Goal: Information Seeking & Learning: Learn about a topic

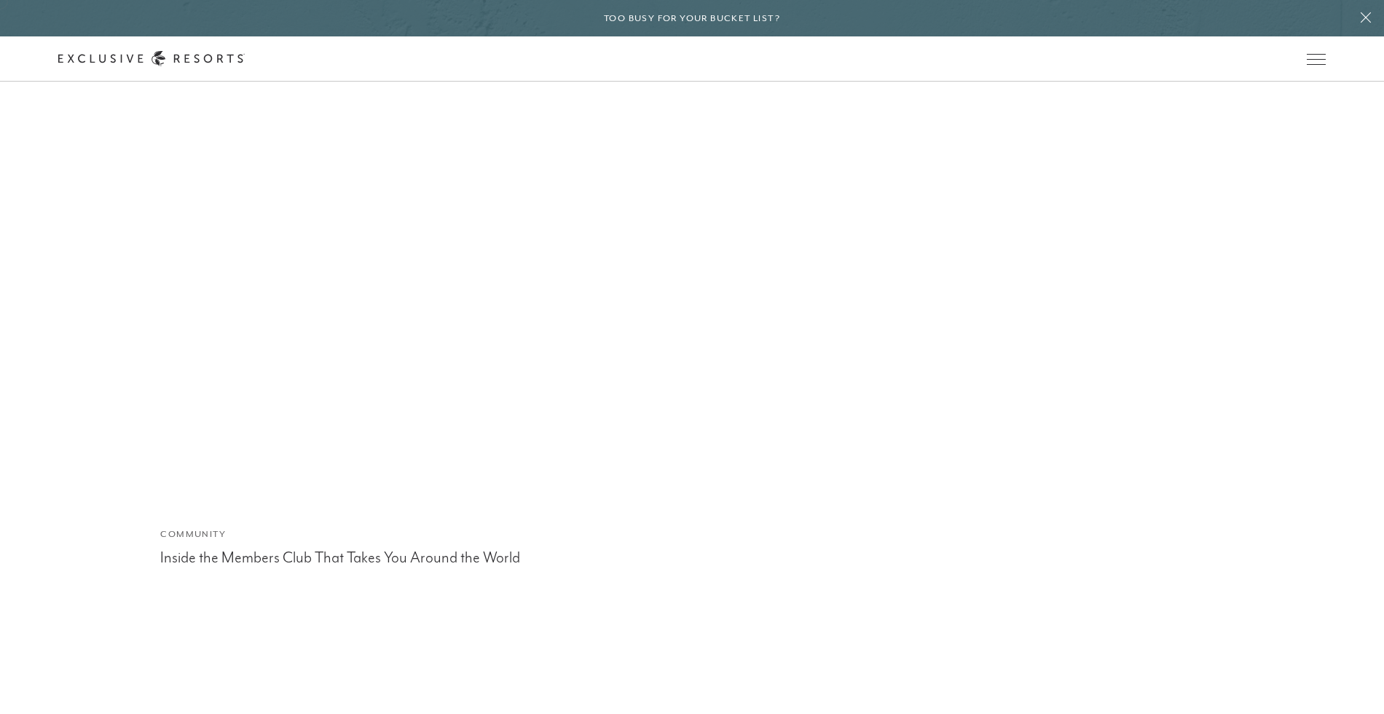
scroll to position [7459, 0]
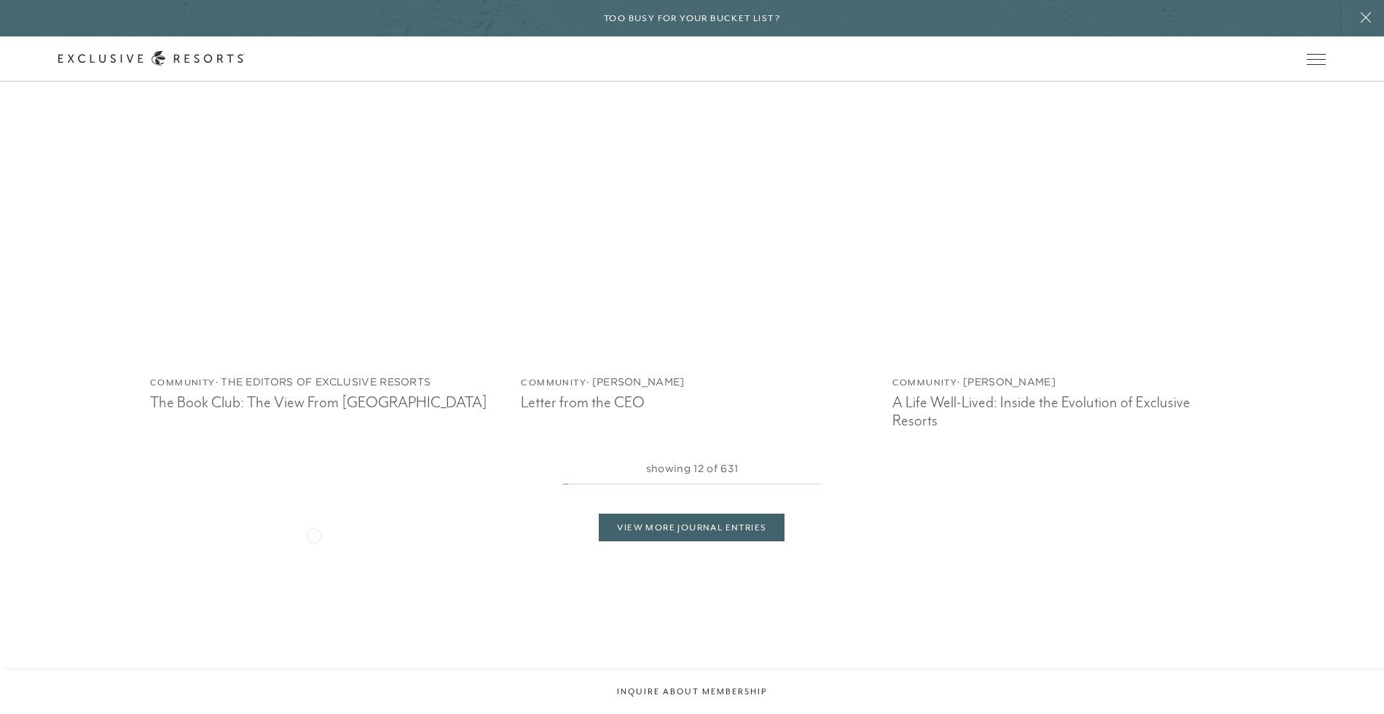
scroll to position [3812, 0]
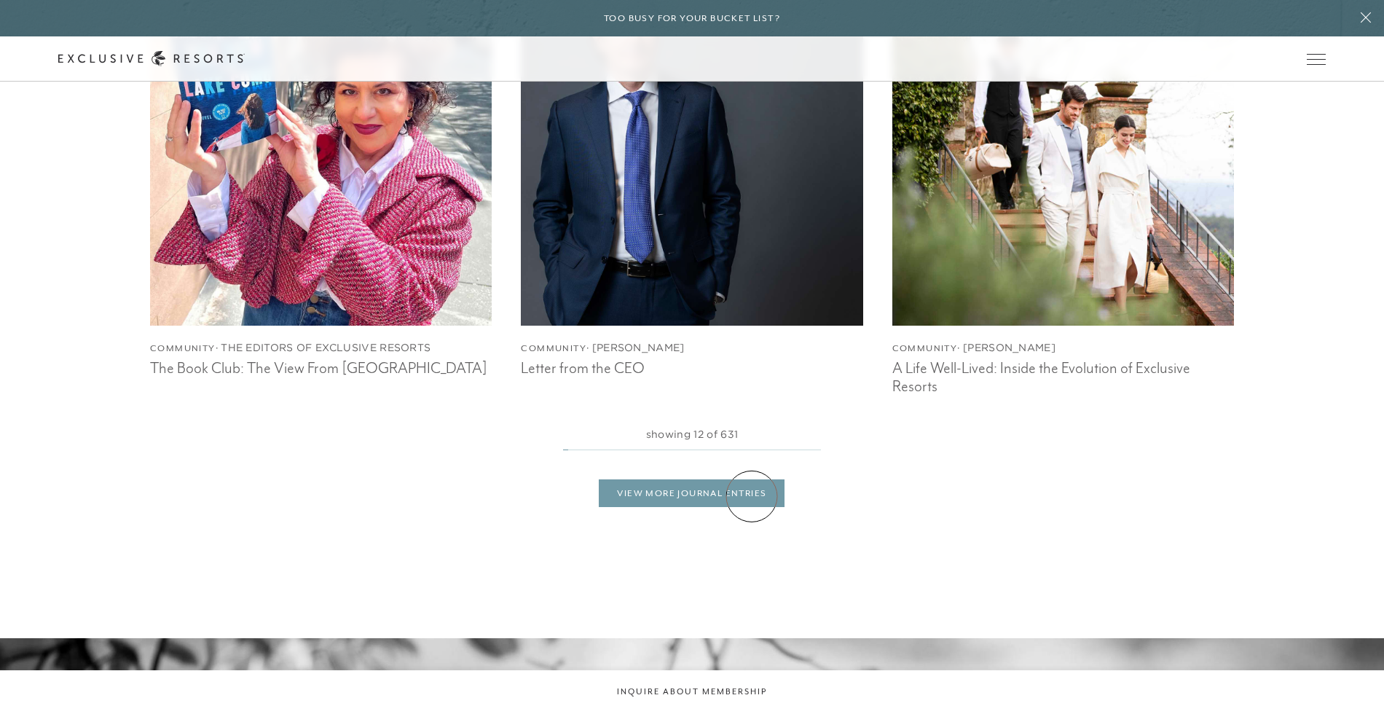
click at [752, 496] on link "View More Journal Entries" at bounding box center [692, 493] width 186 height 28
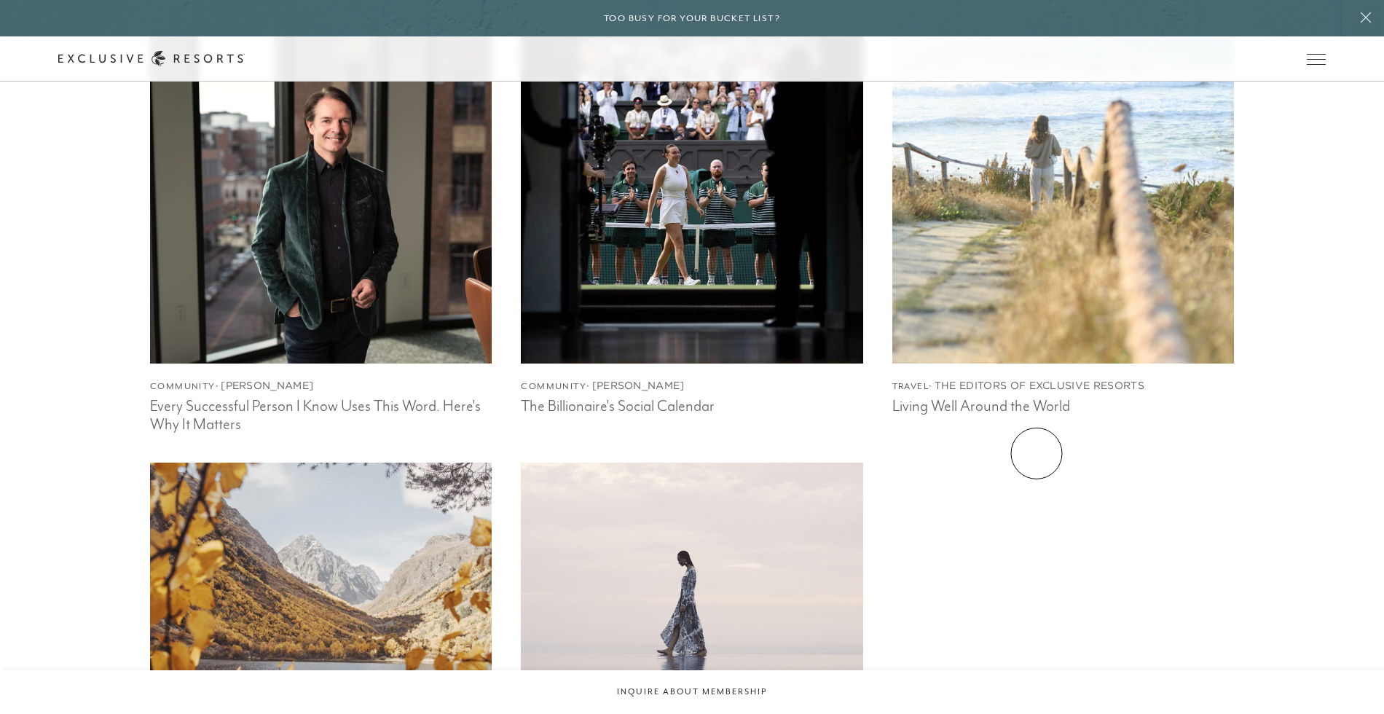
scroll to position [5138, 0]
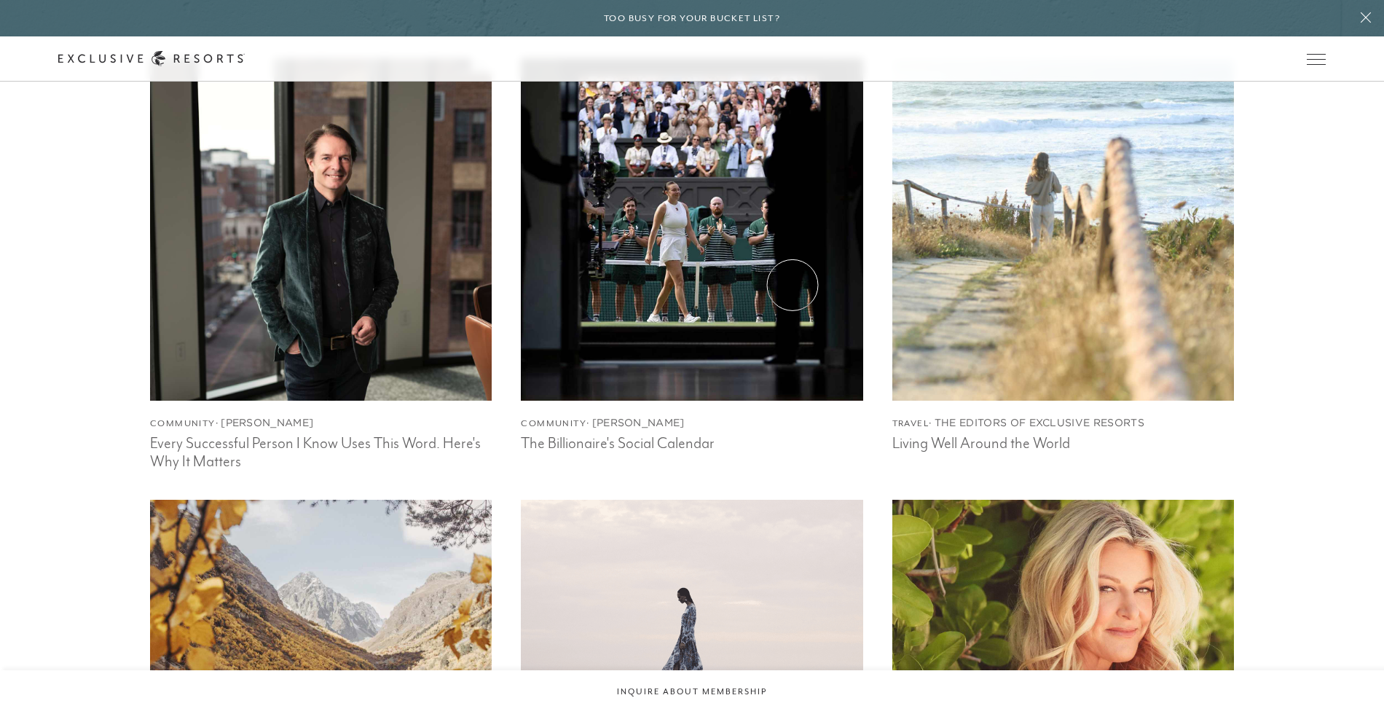
click at [792, 285] on img at bounding box center [692, 230] width 376 height 376
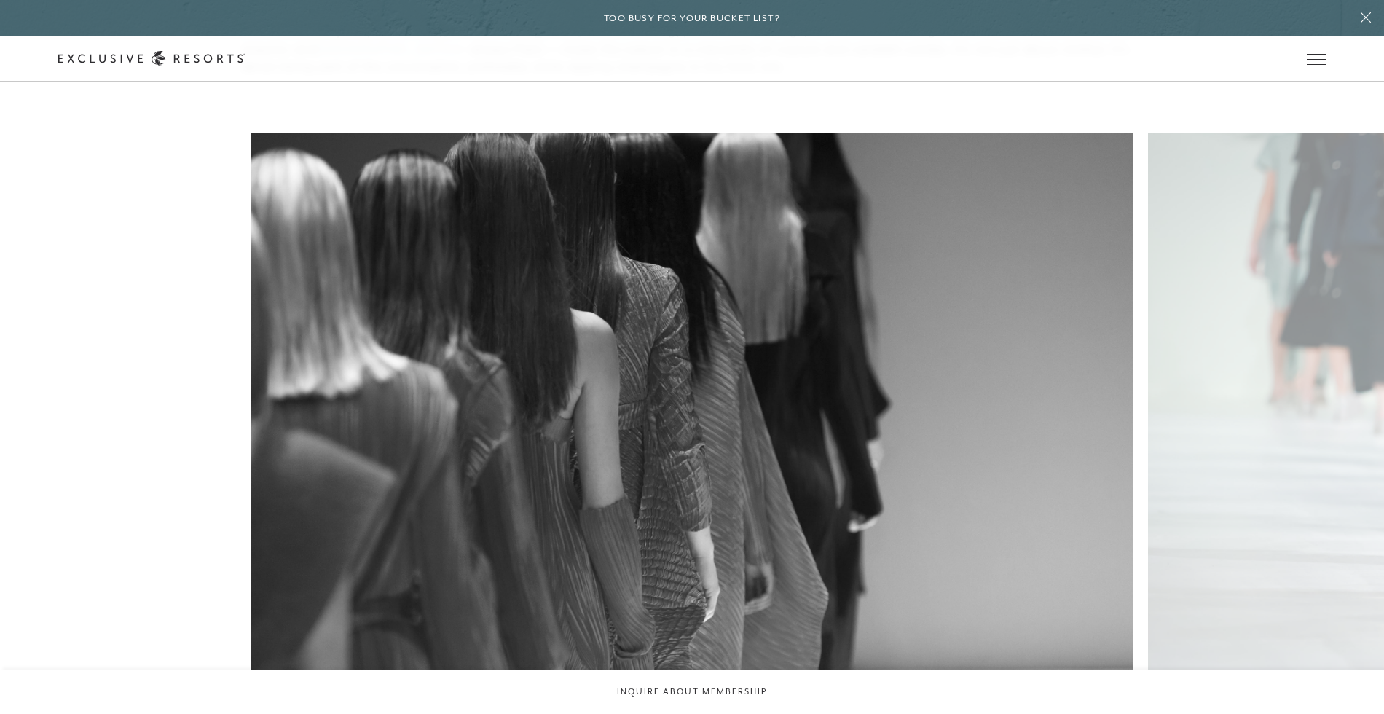
scroll to position [11354, 0]
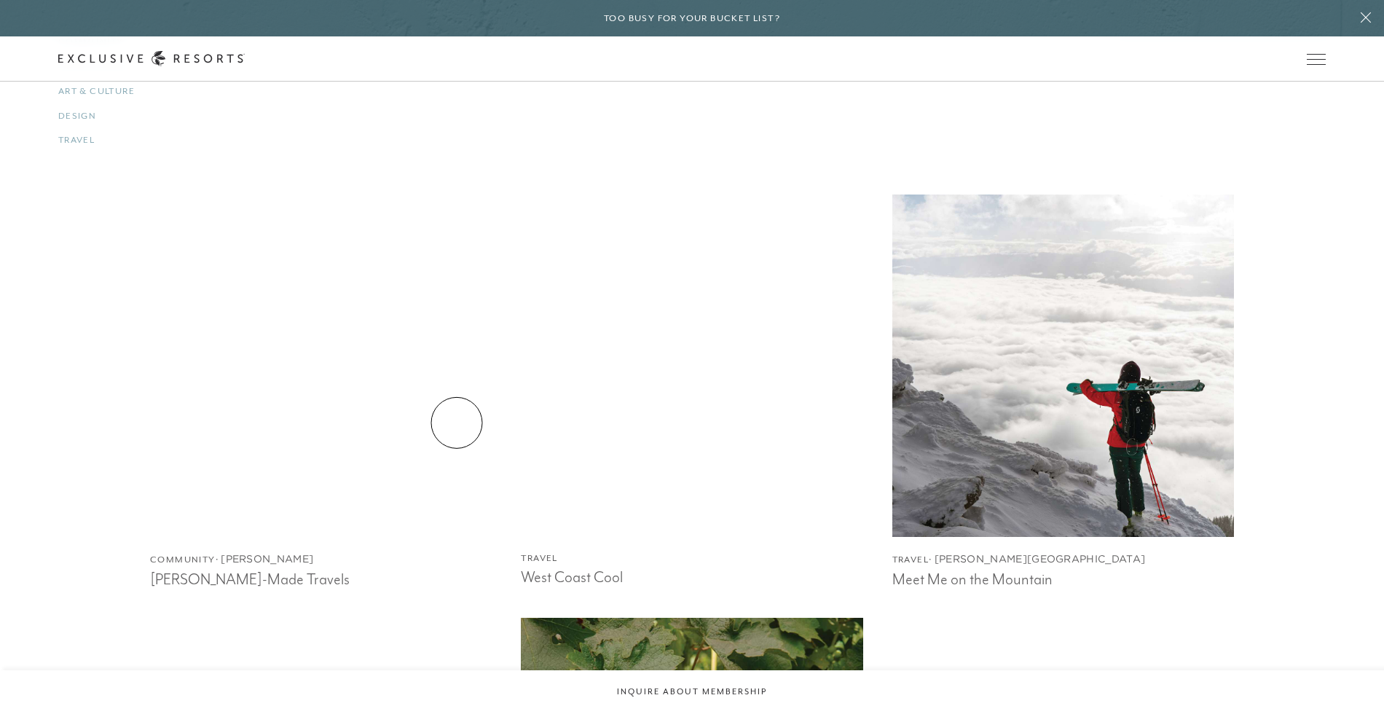
scroll to position [2545, 0]
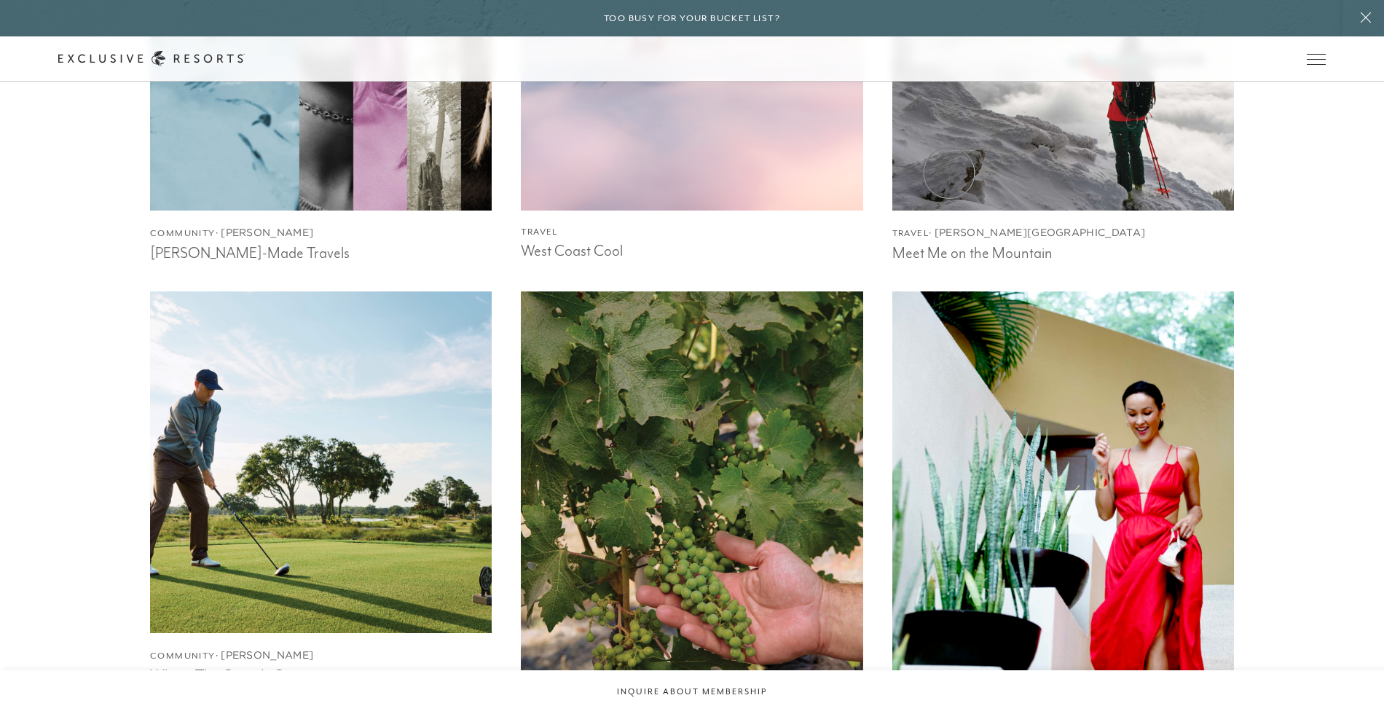
click at [949, 173] on img at bounding box center [1063, 39] width 376 height 376
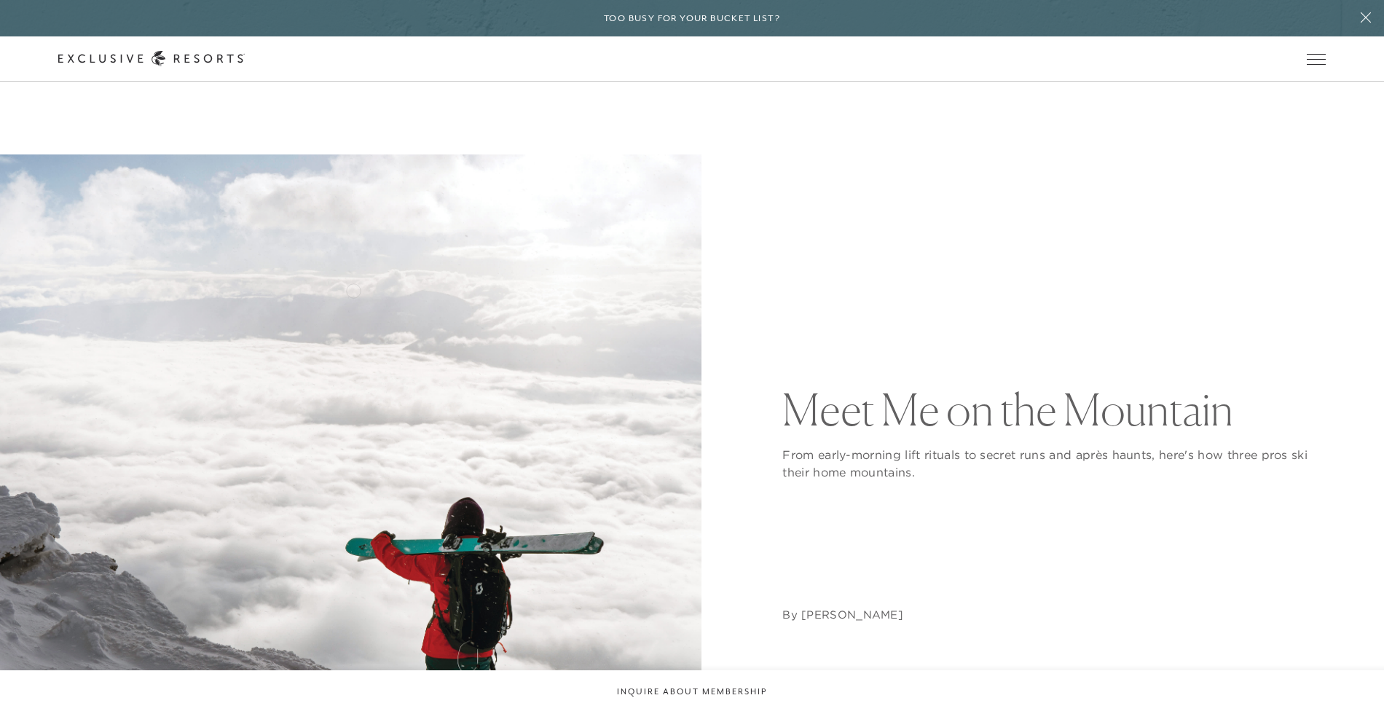
scroll to position [125, 0]
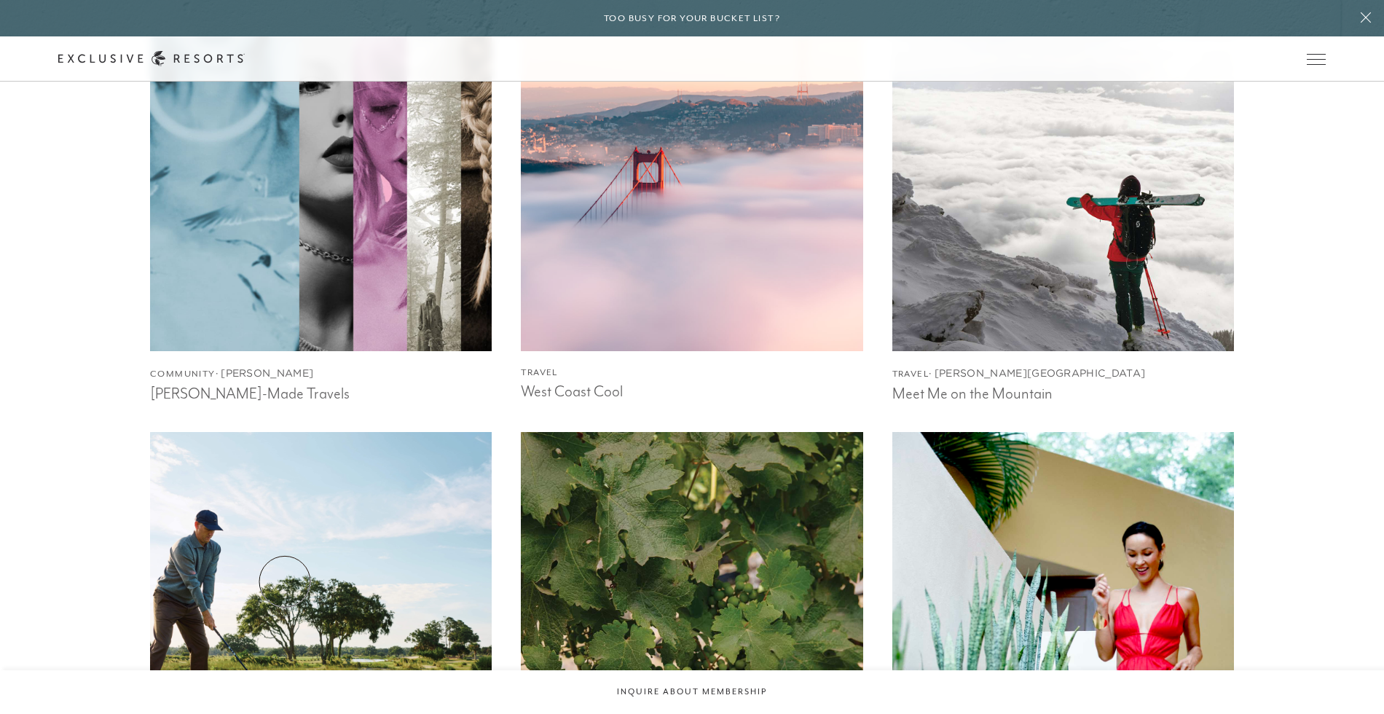
scroll to position [2541, 0]
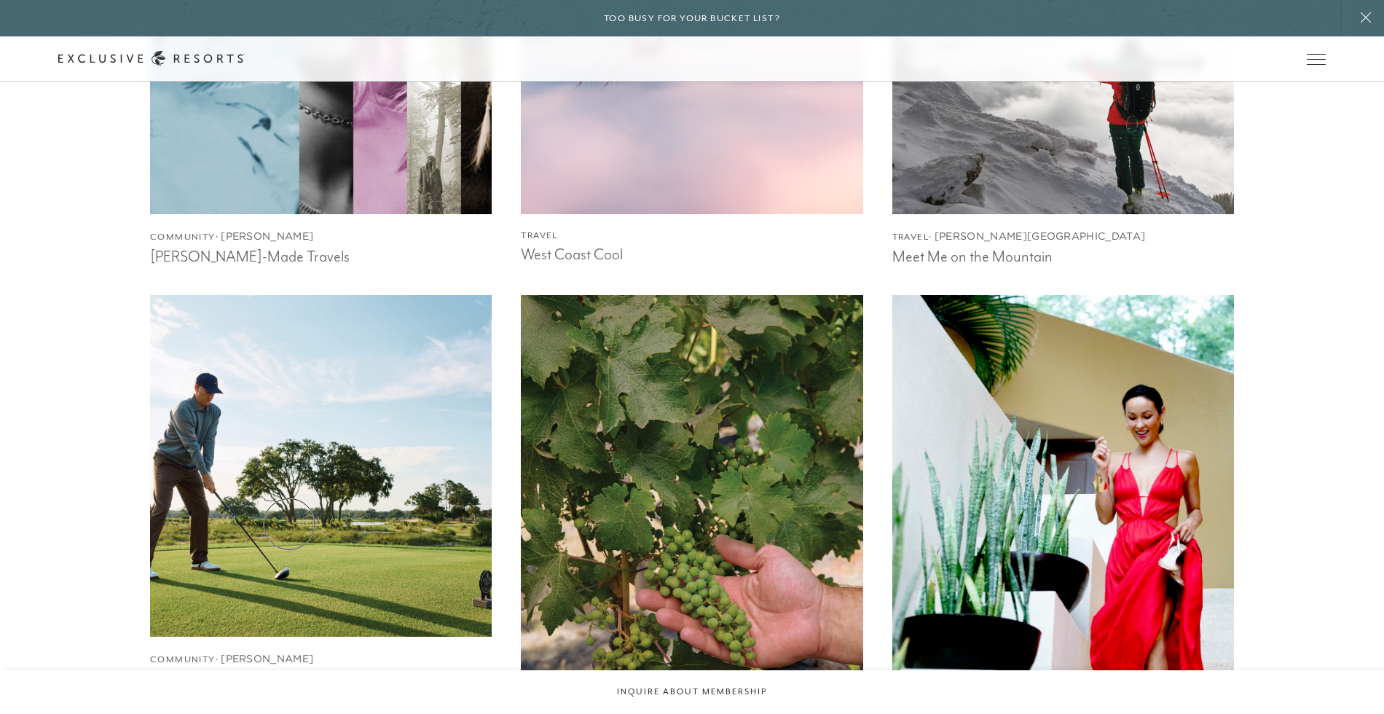
click at [289, 524] on img at bounding box center [321, 465] width 376 height 376
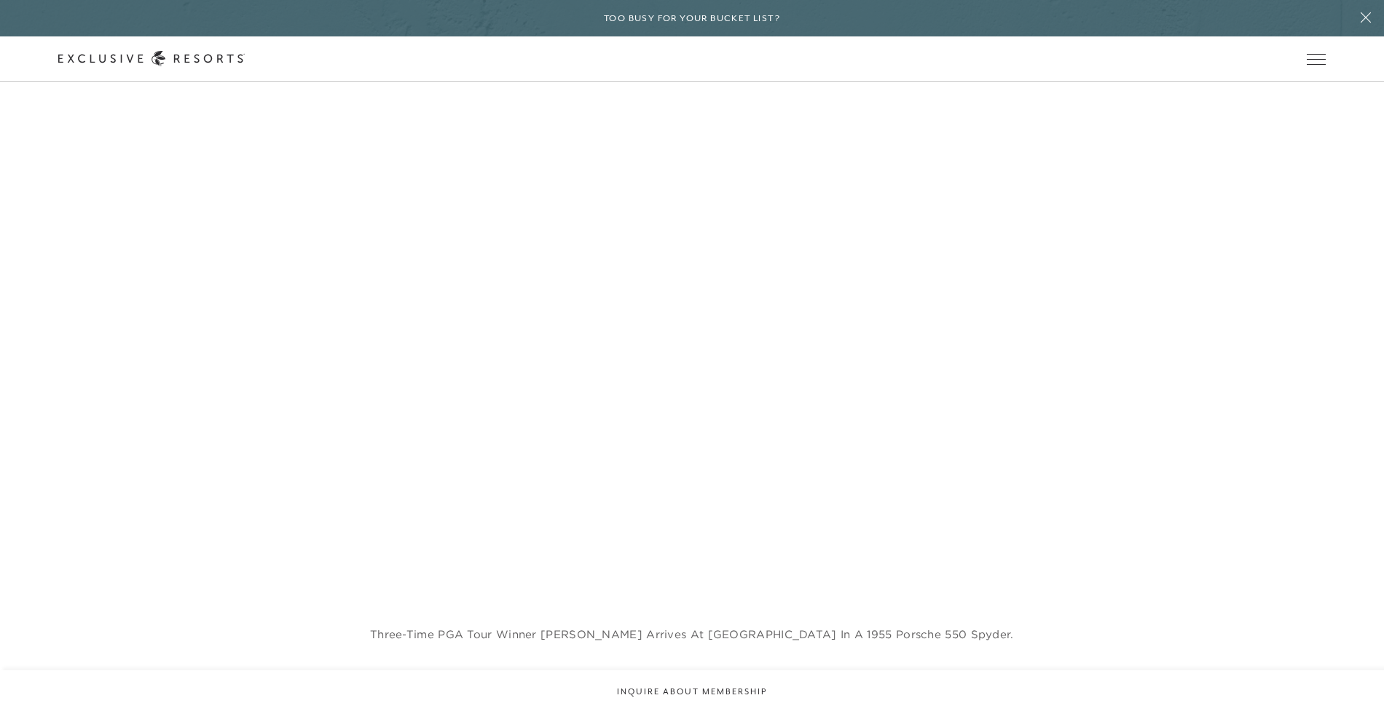
scroll to position [1111, 0]
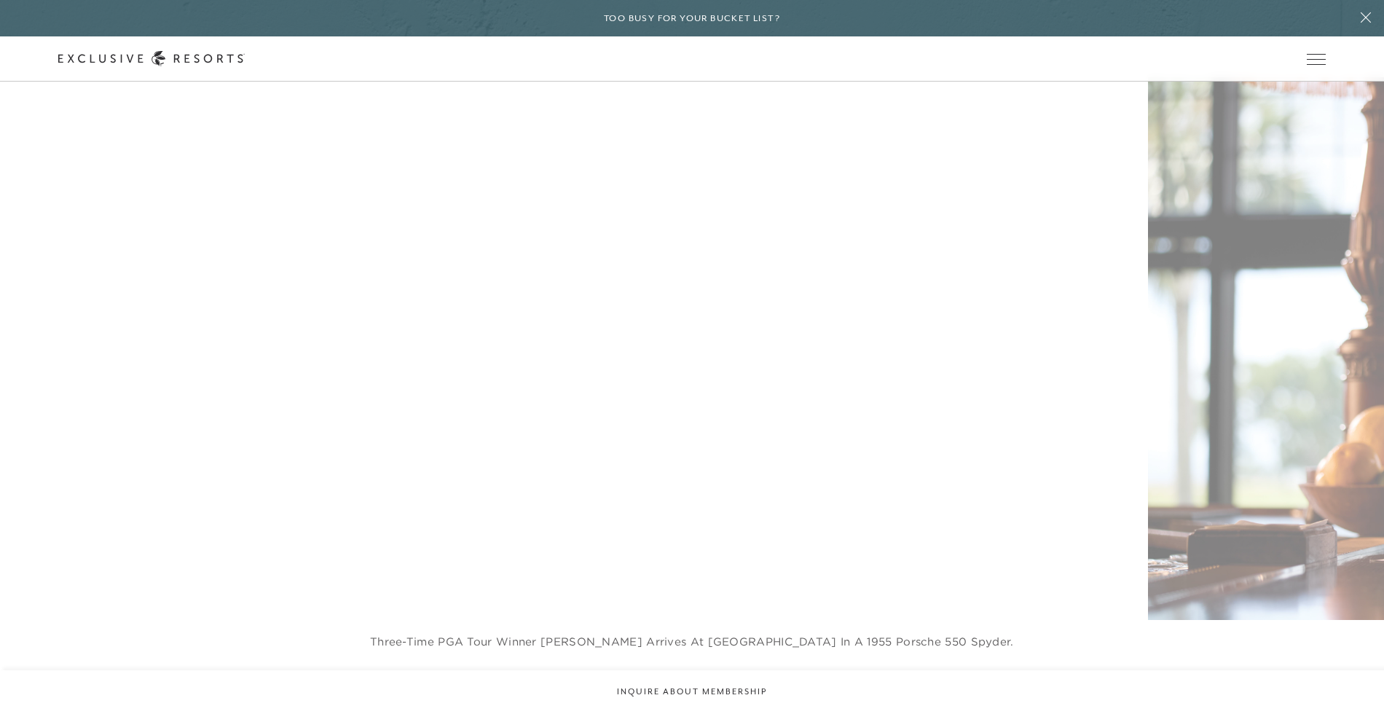
drag, startPoint x: 1354, startPoint y: 395, endPoint x: 944, endPoint y: 400, distance: 410.0
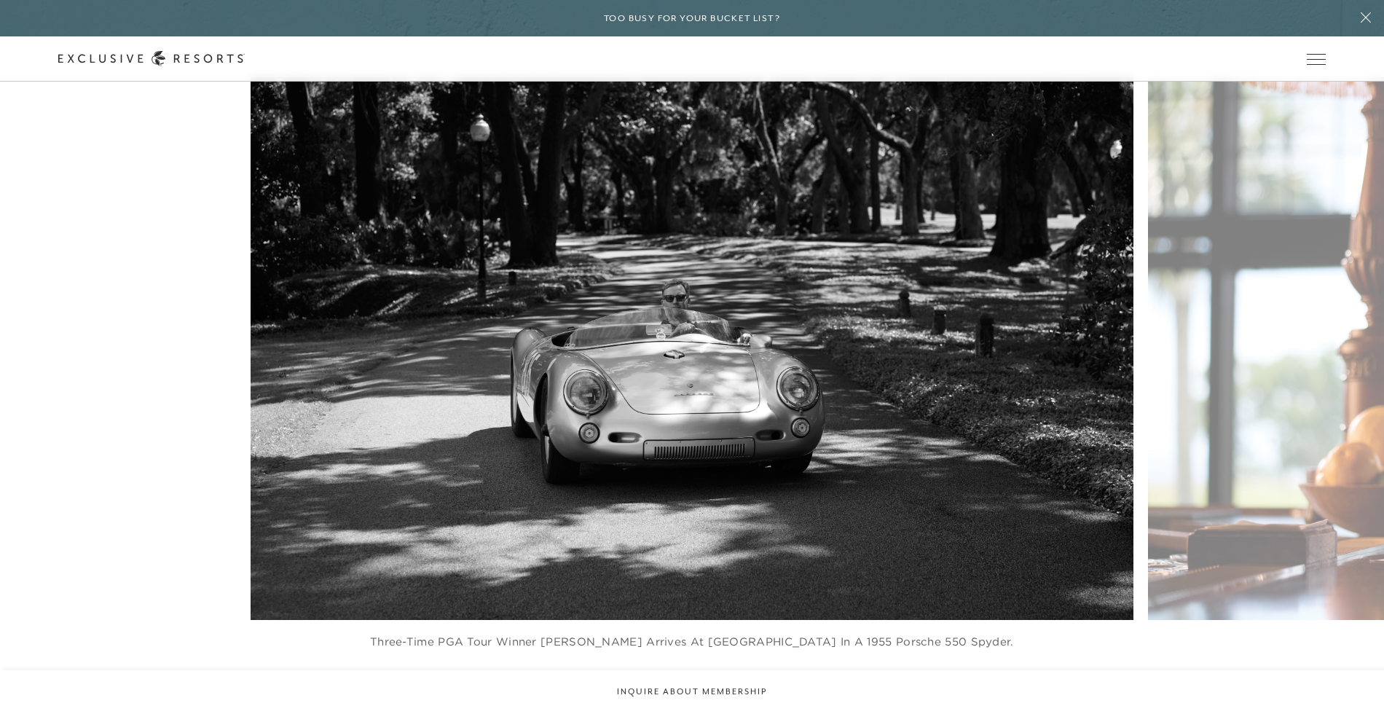
click at [944, 400] on figure "Three-time PGA Tour winner [PERSON_NAME] arrives at [GEOGRAPHIC_DATA] in a 1955…" at bounding box center [692, 377] width 883 height 601
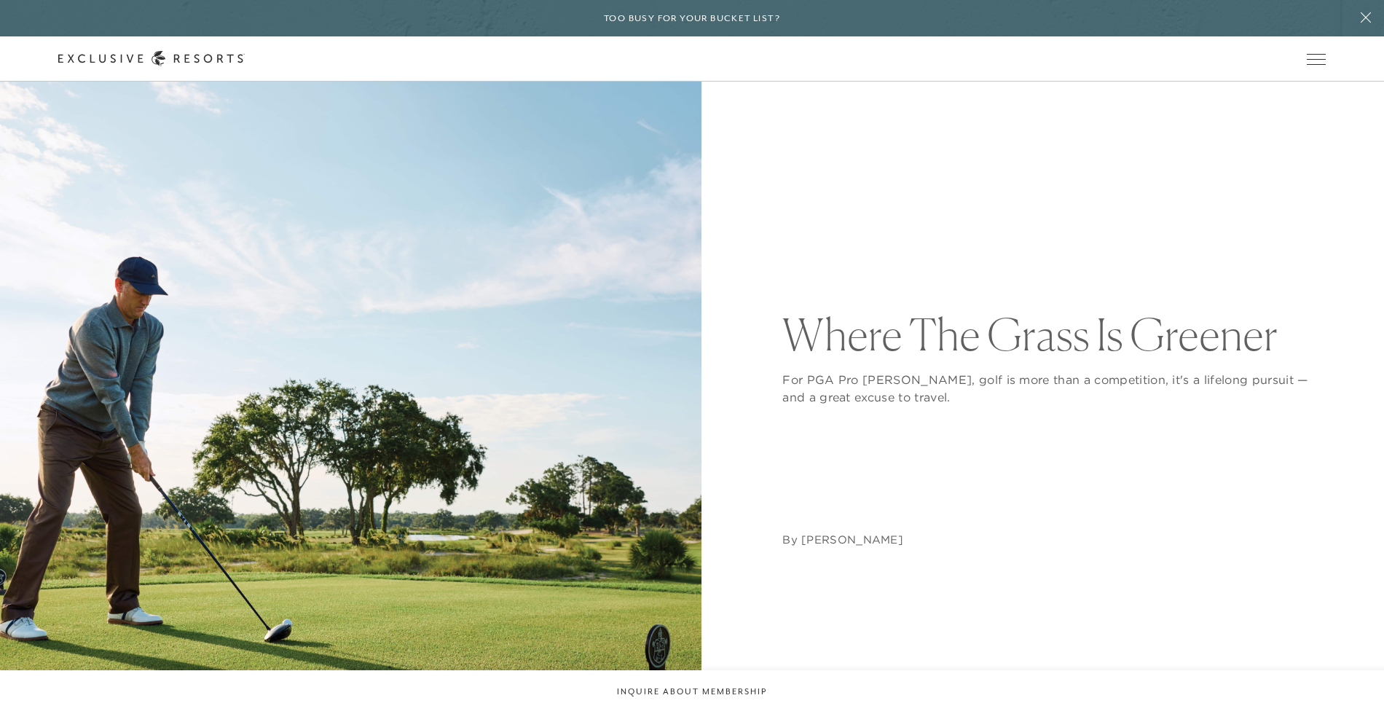
scroll to position [0, 0]
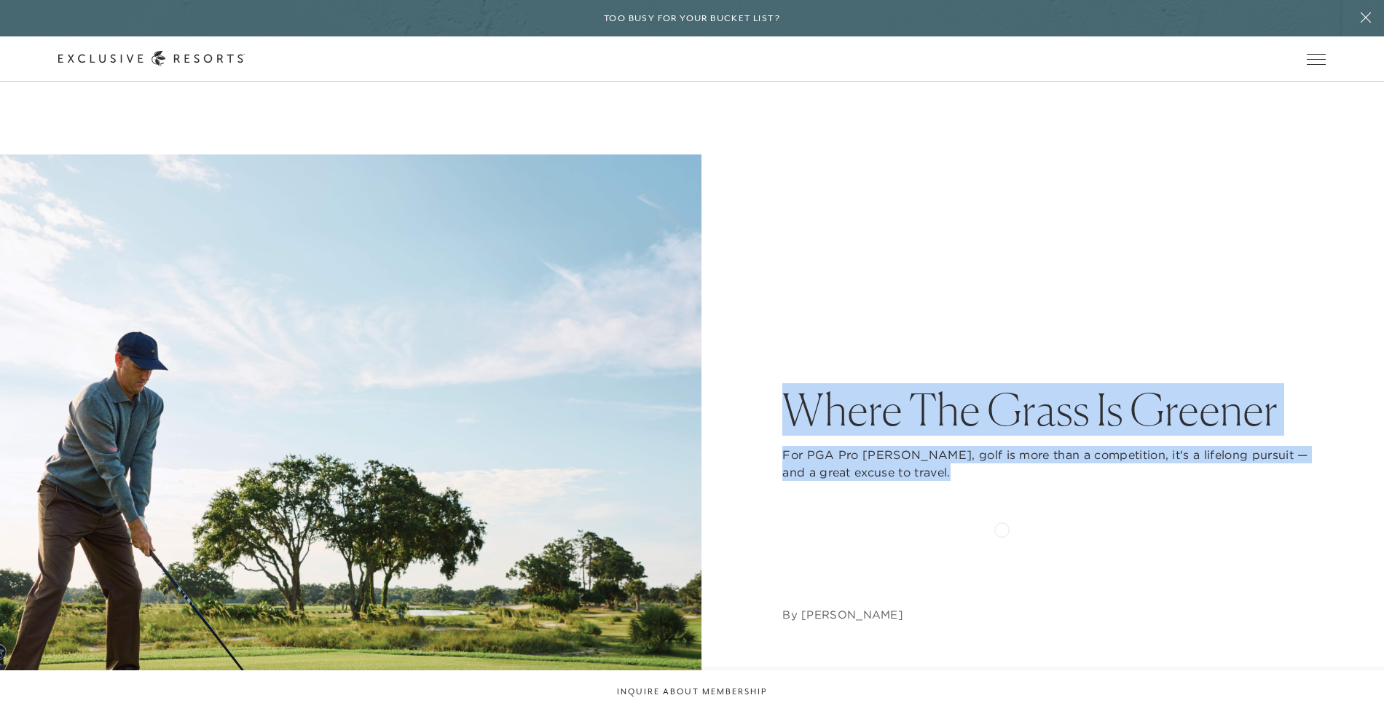
drag, startPoint x: 779, startPoint y: 387, endPoint x: 1002, endPoint y: 527, distance: 263.5
click at [1002, 527] on div "Where The Grass Is Greener For PGA Pro Brendon Todd, golf is more than a compet…" at bounding box center [691, 504] width 1267 height 701
copy div "Where The Grass Is Greener For PGA Pro Brendon Todd, golf is more than a compet…"
click at [910, 521] on nav "By [PERSON_NAME]" at bounding box center [1053, 552] width 543 height 142
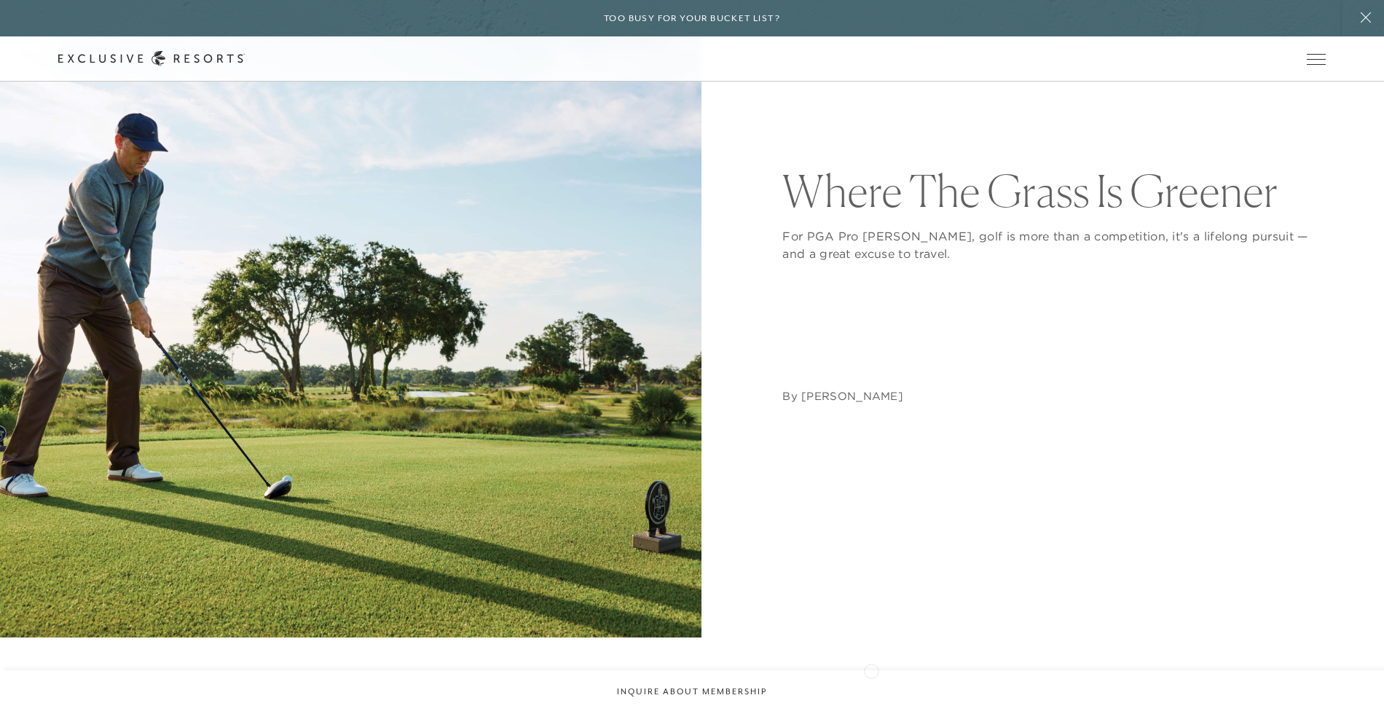
scroll to position [489, 0]
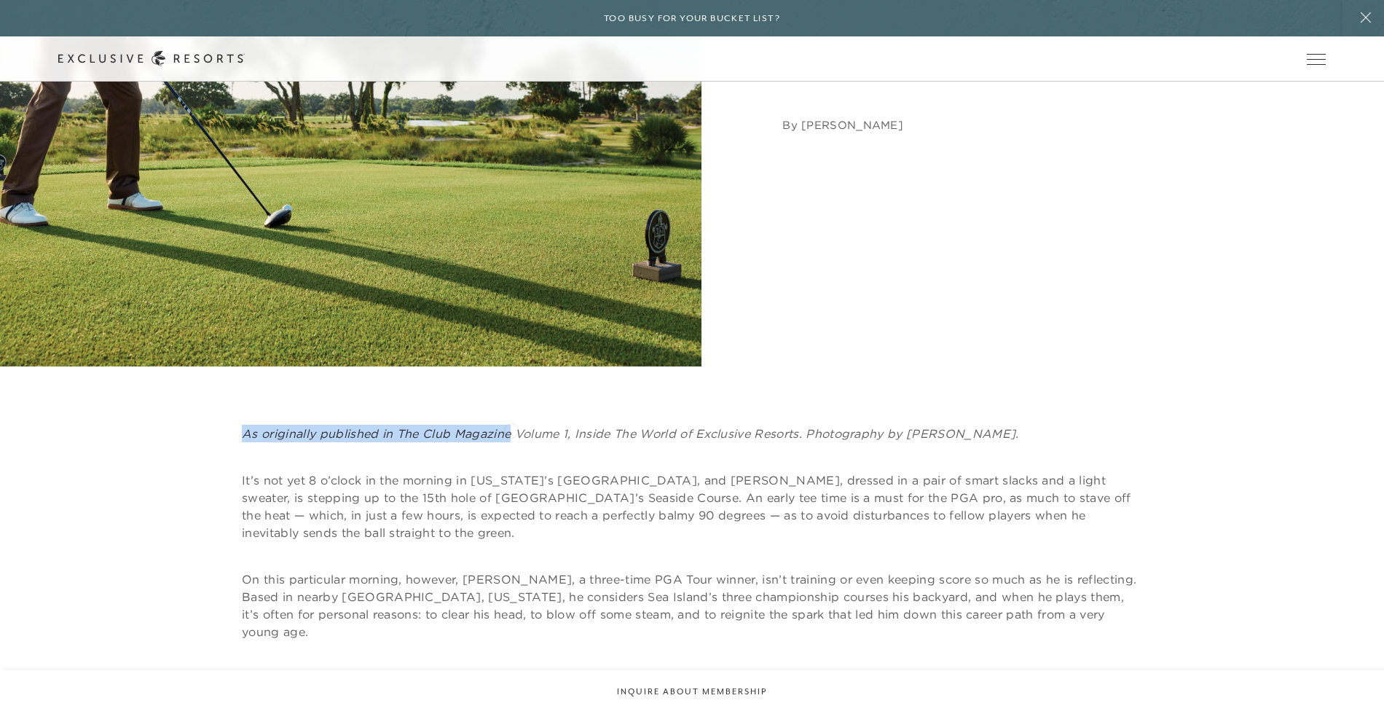
drag, startPoint x: 234, startPoint y: 425, endPoint x: 511, endPoint y: 429, distance: 277.5
click at [511, 429] on div "As originally published in The Club Magazine Volume 1, Inside The World of Excl…" at bounding box center [691, 533] width 1267 height 216
copy em "As originally published in The Club Magazine"
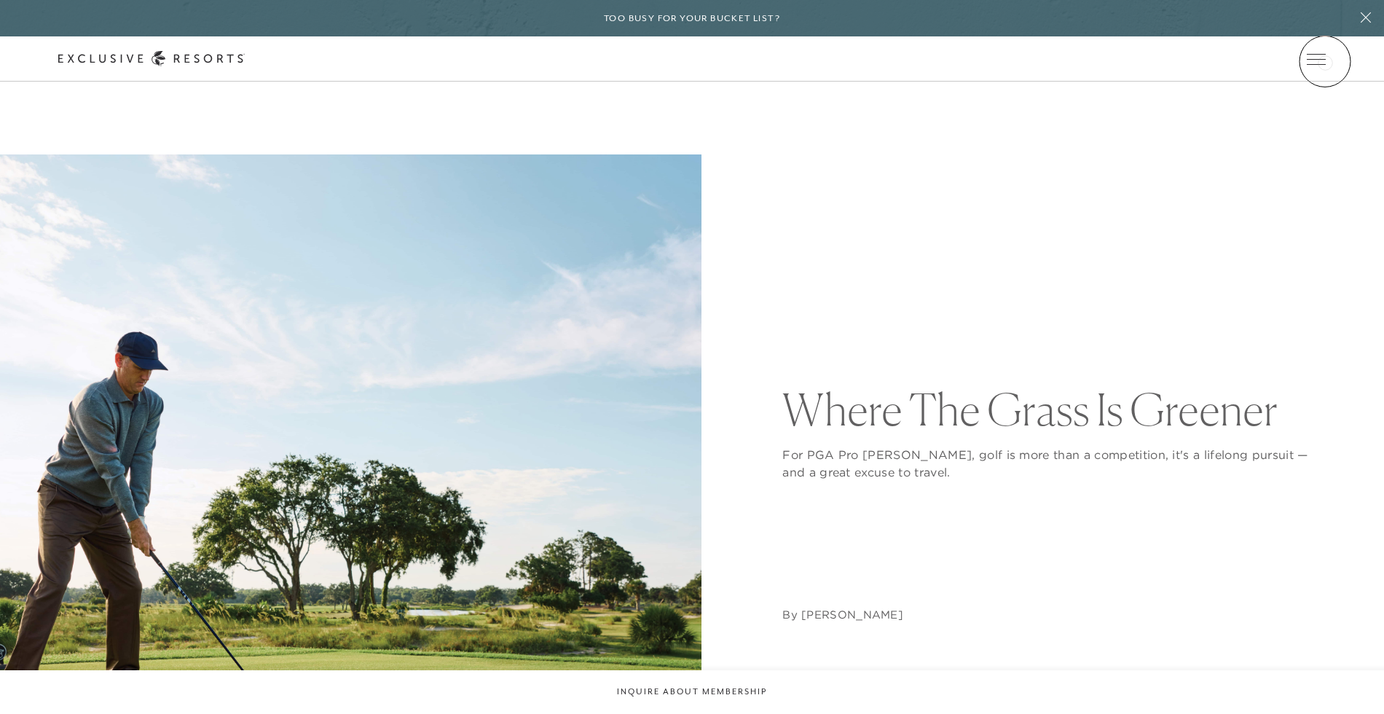
click at [0, 0] on icon at bounding box center [0, 0] width 0 height 0
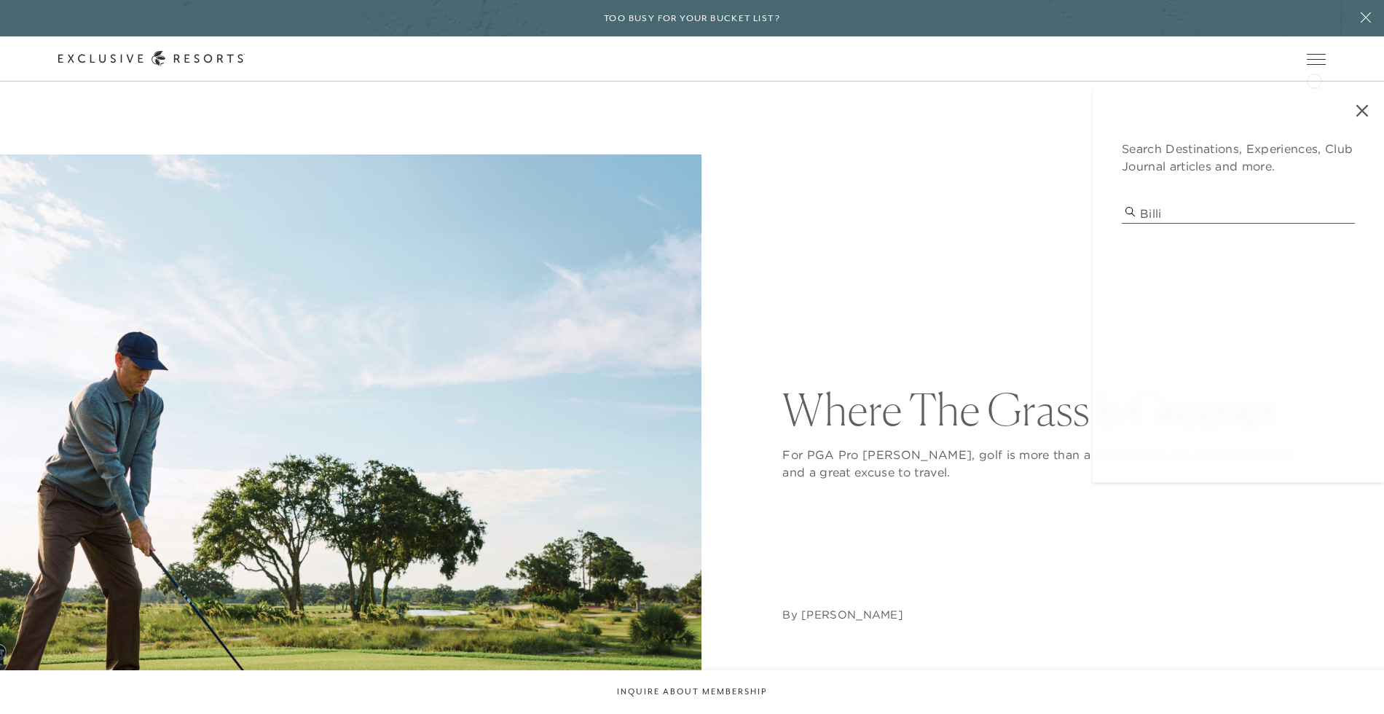
type input "billio"
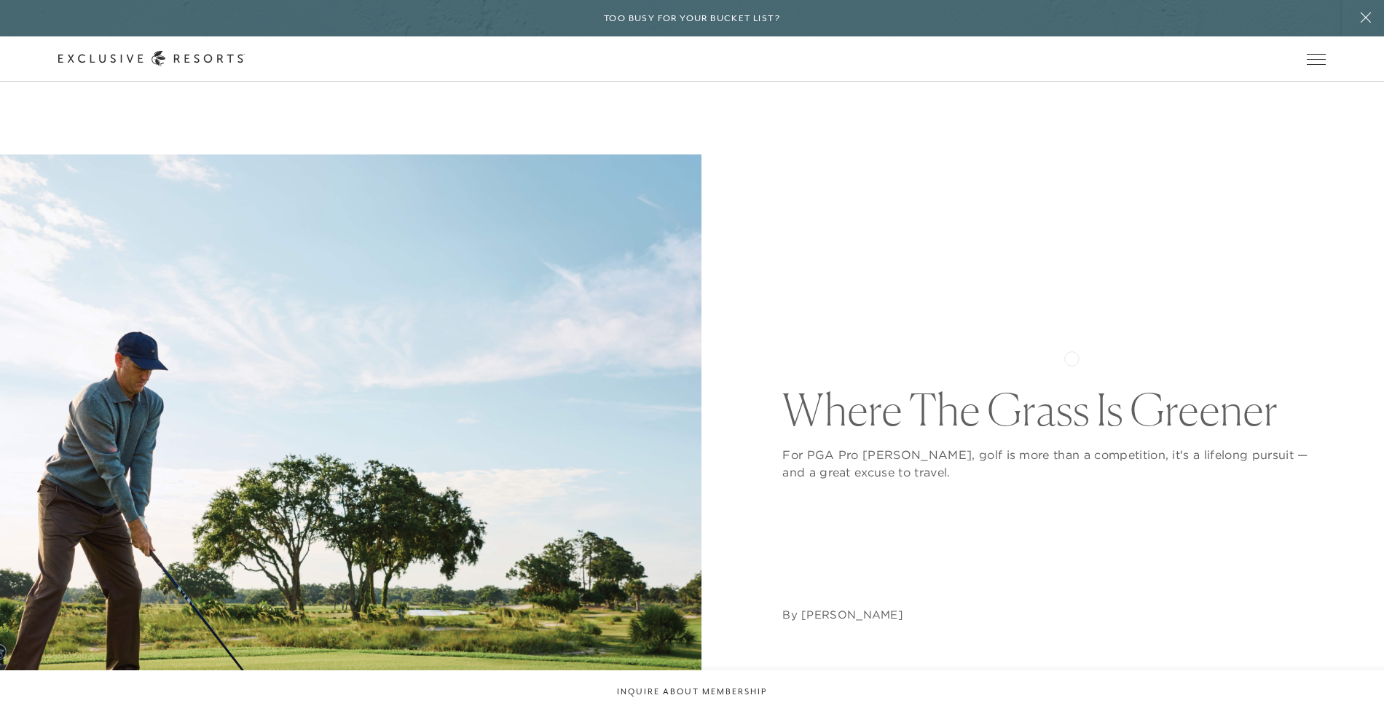
click at [1072, 358] on div at bounding box center [692, 357] width 1384 height 714
